Goal: Find specific page/section: Find specific page/section

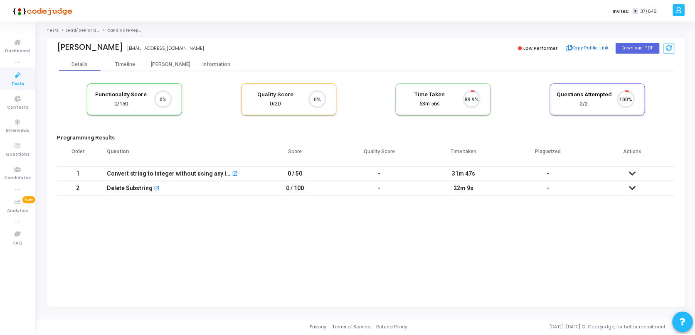
scroll to position [17, 21]
click at [173, 64] on div "[PERSON_NAME]" at bounding box center [172, 64] width 46 height 6
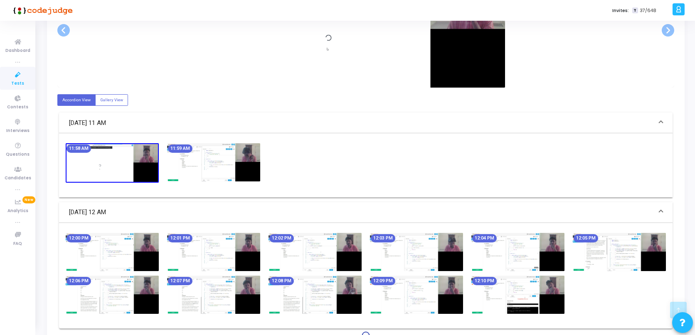
scroll to position [261, 0]
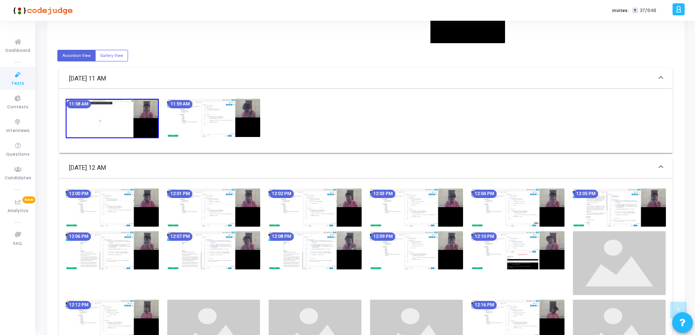
click at [113, 200] on img at bounding box center [112, 208] width 93 height 38
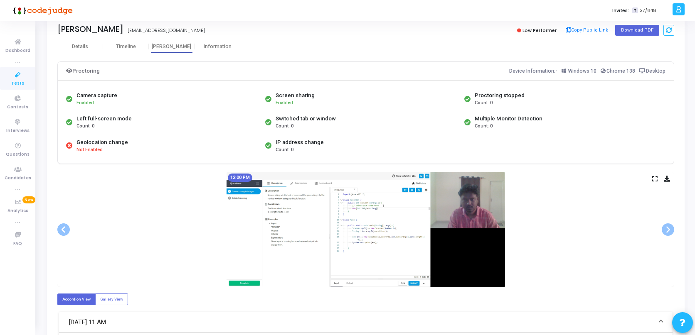
scroll to position [23, 0]
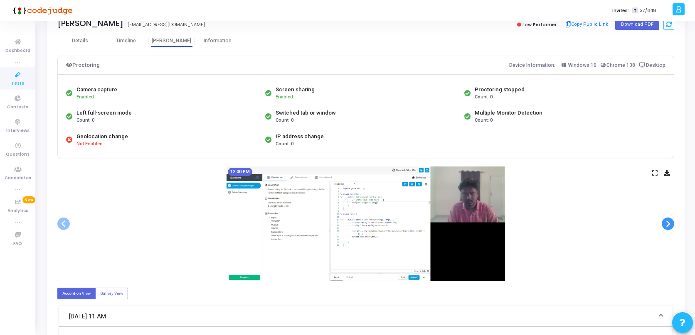
click at [668, 224] on span at bounding box center [668, 224] width 12 height 12
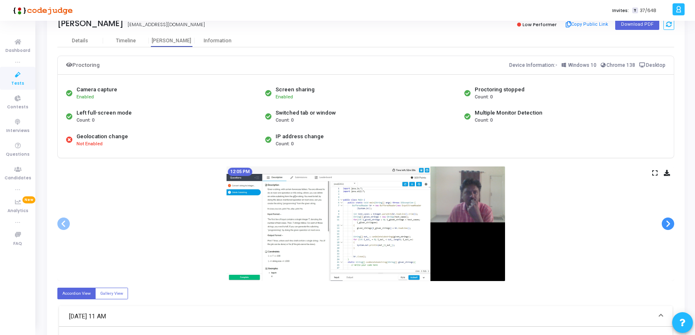
click at [668, 224] on span at bounding box center [668, 224] width 12 height 12
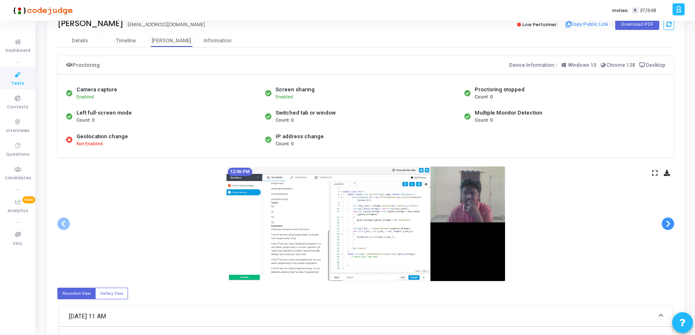
click at [668, 224] on span at bounding box center [668, 224] width 12 height 12
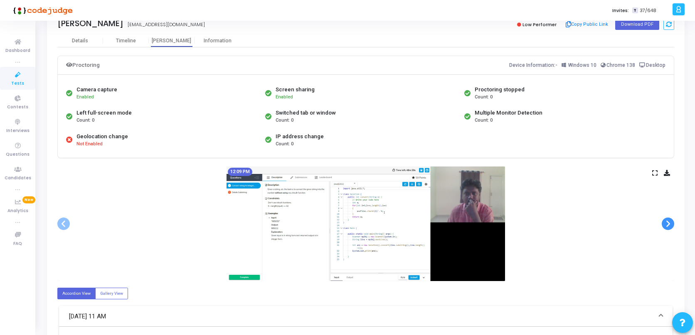
click at [668, 224] on span at bounding box center [668, 224] width 12 height 12
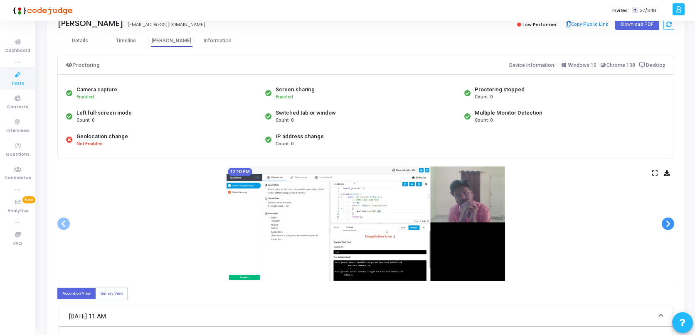
click at [668, 224] on span at bounding box center [668, 224] width 12 height 12
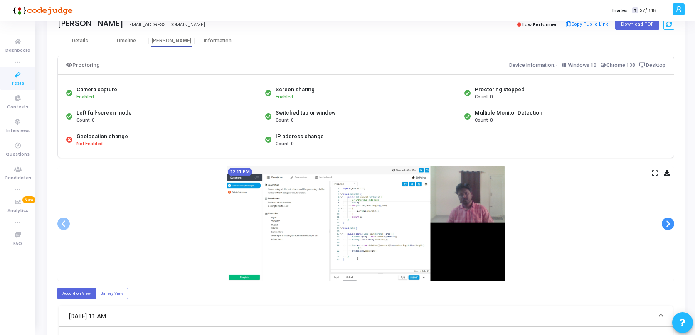
click at [668, 224] on span at bounding box center [668, 224] width 12 height 12
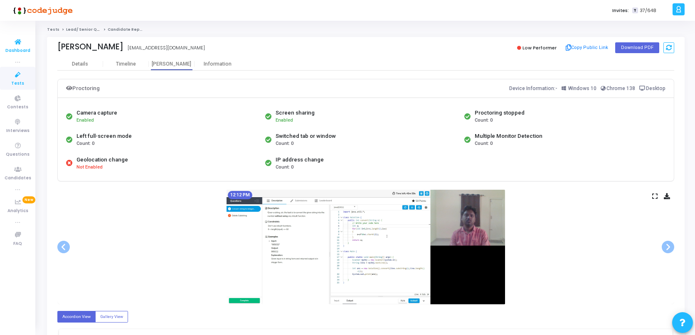
click at [23, 47] on icon at bounding box center [17, 42] width 17 height 10
